Goal: Use online tool/utility: Utilize a website feature to perform a specific function

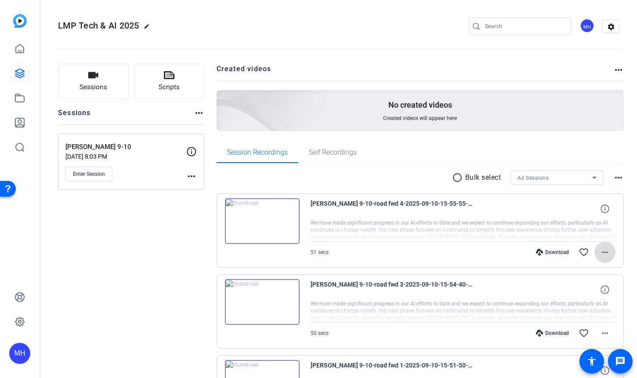
click at [600, 252] on mat-icon "more_horiz" at bounding box center [605, 252] width 11 height 11
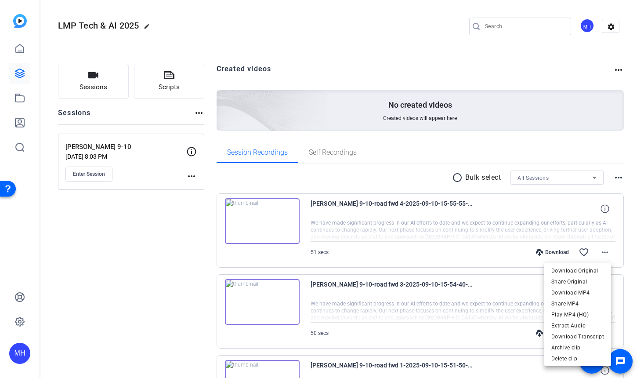
click at [365, 201] on div at bounding box center [318, 189] width 637 height 378
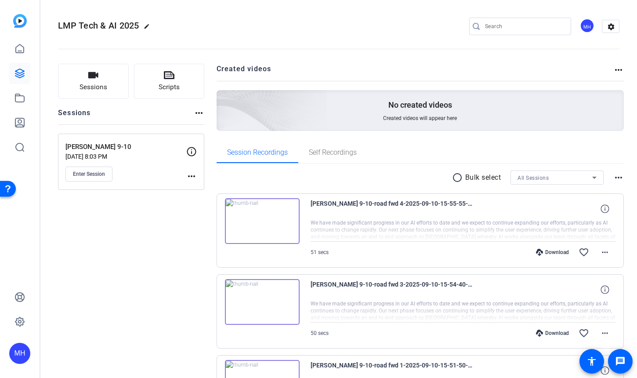
click at [262, 220] on img at bounding box center [262, 221] width 75 height 46
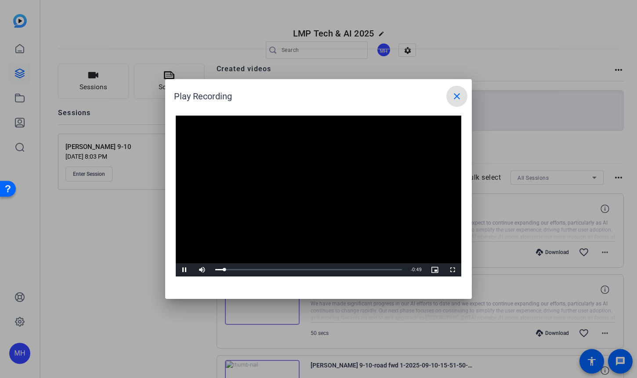
click at [454, 98] on mat-icon "close" at bounding box center [457, 96] width 11 height 11
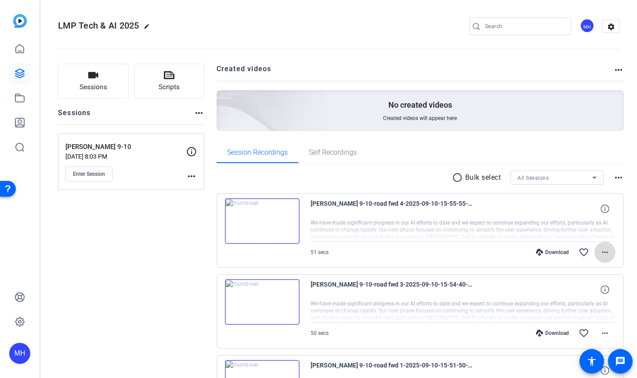
click at [600, 253] on mat-icon "more_horiz" at bounding box center [605, 252] width 11 height 11
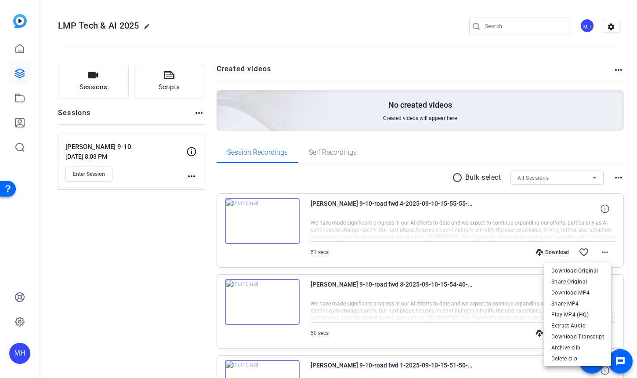
click at [600, 207] on div at bounding box center [318, 189] width 637 height 378
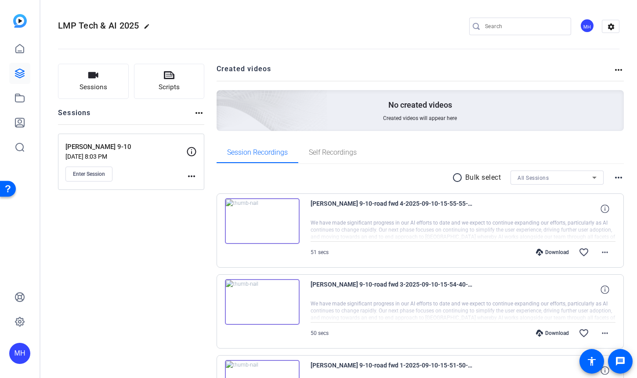
click at [600, 207] on icon at bounding box center [604, 208] width 8 height 8
click at [600, 289] on icon at bounding box center [604, 289] width 8 height 8
click at [600, 287] on mat-icon "close" at bounding box center [605, 289] width 11 height 11
click at [99, 174] on span "Enter Session" at bounding box center [89, 173] width 32 height 7
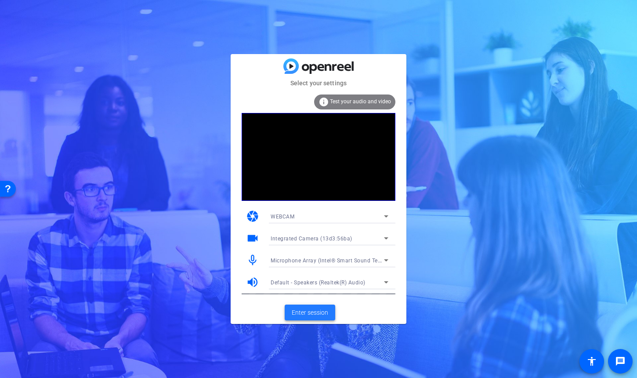
click at [311, 309] on span "Enter session" at bounding box center [310, 312] width 36 height 9
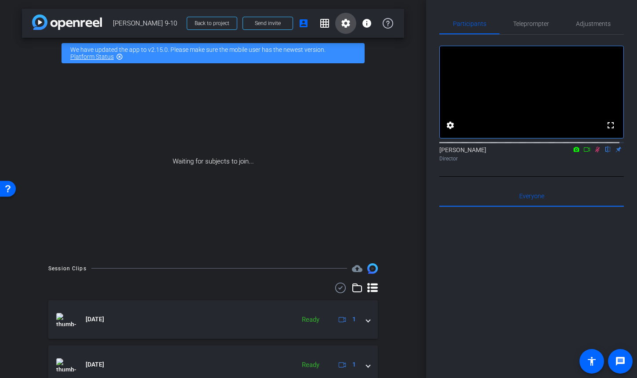
click at [340, 25] on mat-icon "settings" at bounding box center [345, 23] width 11 height 11
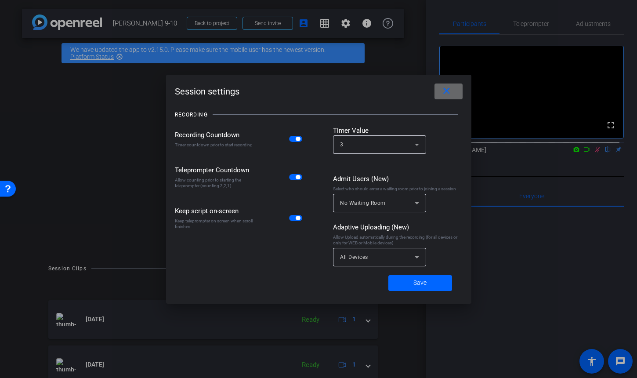
click at [449, 92] on mat-icon "close" at bounding box center [446, 91] width 11 height 11
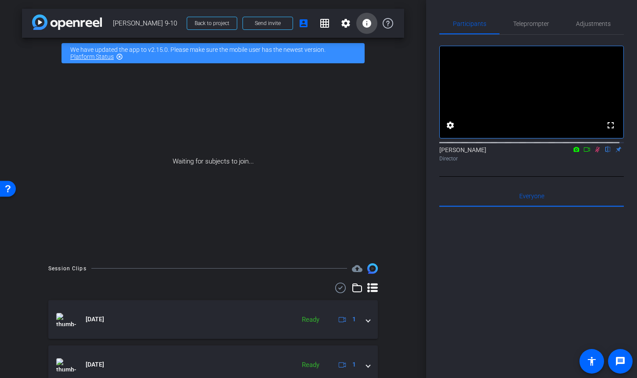
click at [362, 25] on mat-icon "info" at bounding box center [367, 23] width 11 height 11
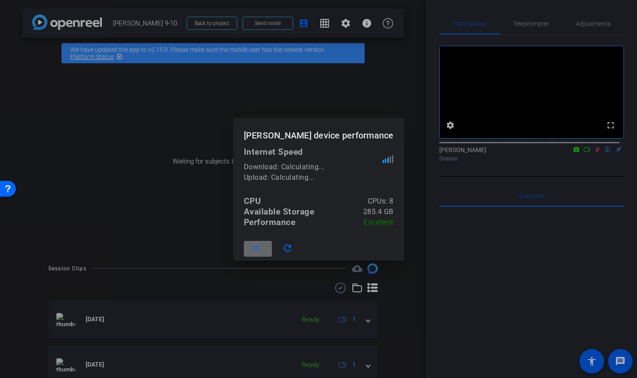
click at [260, 246] on mat-icon "close" at bounding box center [255, 248] width 11 height 11
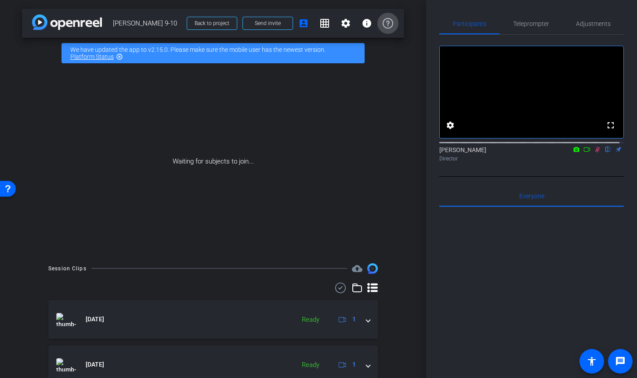
click at [383, 23] on icon at bounding box center [388, 23] width 11 height 11
click at [300, 24] on mat-icon "account_box" at bounding box center [303, 23] width 11 height 11
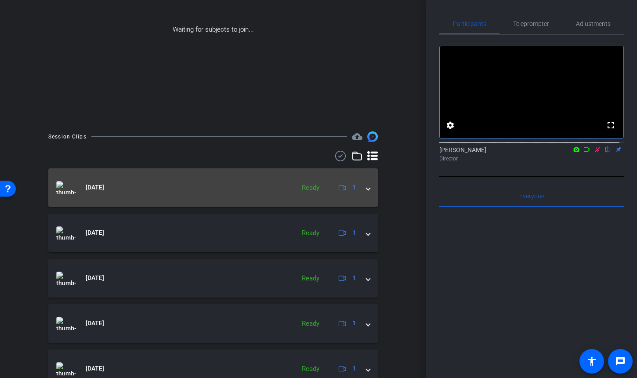
scroll to position [176, 0]
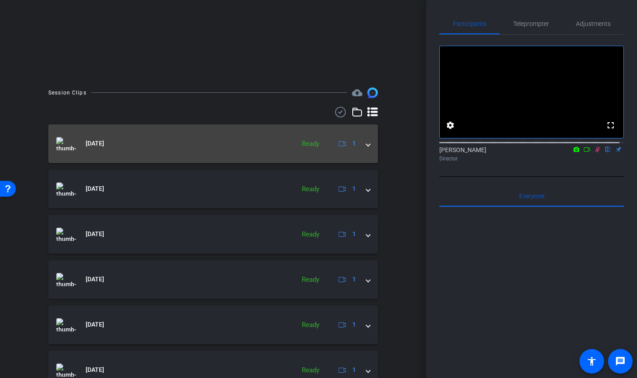
click at [366, 145] on span at bounding box center [368, 143] width 4 height 9
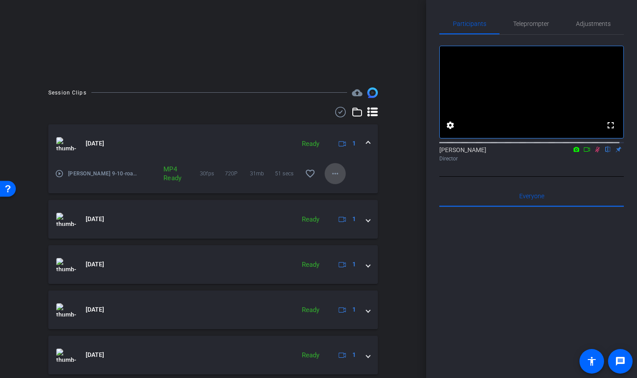
click at [332, 174] on mat-icon "more_horiz" at bounding box center [335, 173] width 11 height 11
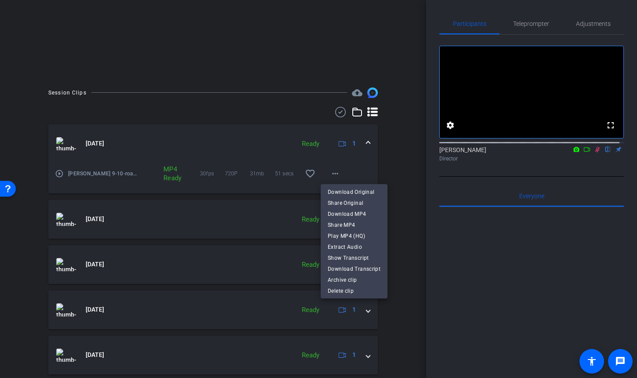
click at [400, 165] on div at bounding box center [318, 189] width 637 height 378
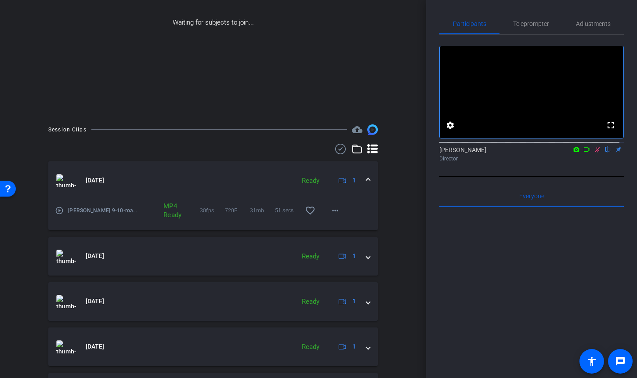
scroll to position [0, 0]
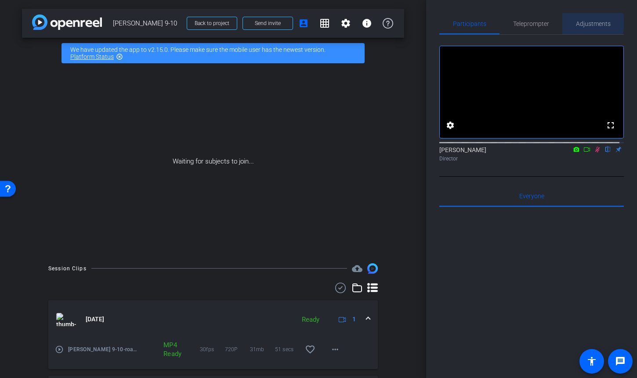
click at [582, 23] on span "Adjustments" at bounding box center [593, 24] width 35 height 6
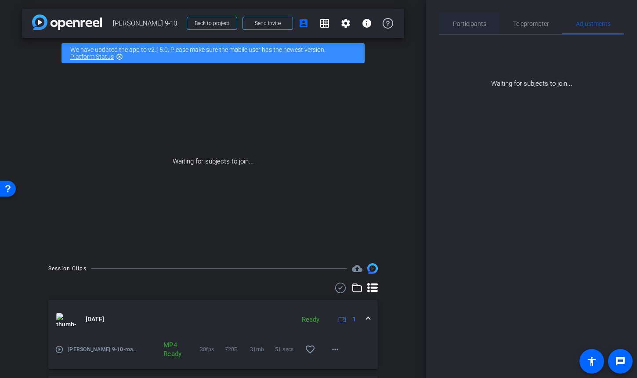
click at [474, 22] on span "Participants" at bounding box center [469, 24] width 33 height 6
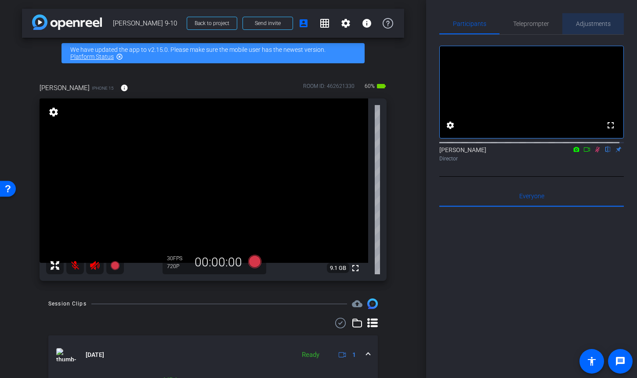
click at [593, 21] on span "Adjustments" at bounding box center [593, 24] width 35 height 6
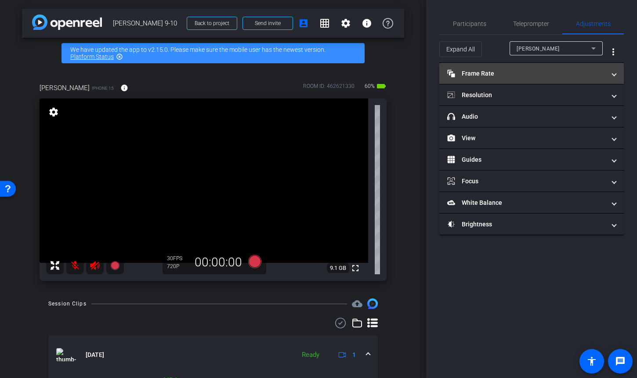
click at [567, 72] on mat-panel-title "Frame Rate Frame Rate" at bounding box center [526, 73] width 158 height 9
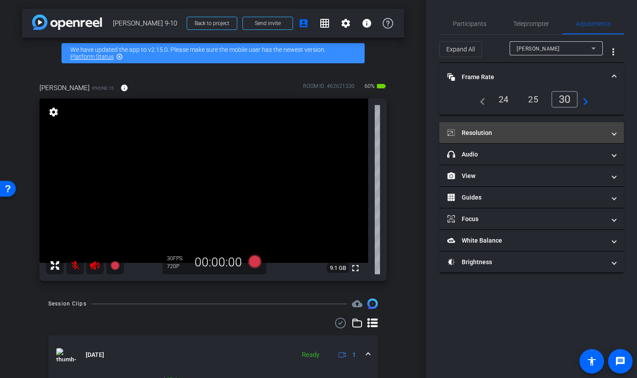
click at [564, 130] on mat-panel-title "Resolution" at bounding box center [526, 132] width 158 height 9
